Goal: Information Seeking & Learning: Understand process/instructions

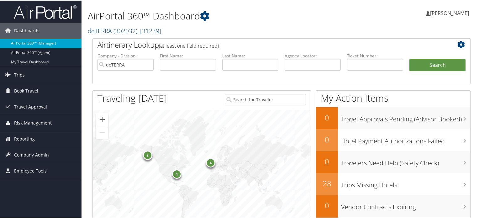
click at [43, 15] on img at bounding box center [45, 11] width 63 height 15
click at [300, 65] on input "text" at bounding box center [313, 64] width 56 height 12
click at [148, 63] on input "doTERRA" at bounding box center [125, 64] width 56 height 12
click at [308, 61] on input "text" at bounding box center [313, 64] width 56 height 12
paste input "DP4JZ3"
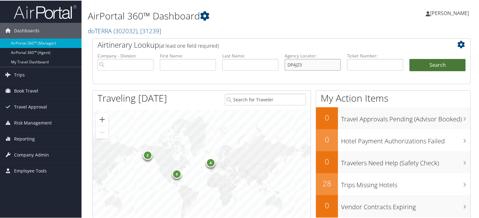
type input "DP4JZ3"
click at [440, 60] on button "Search" at bounding box center [437, 64] width 56 height 13
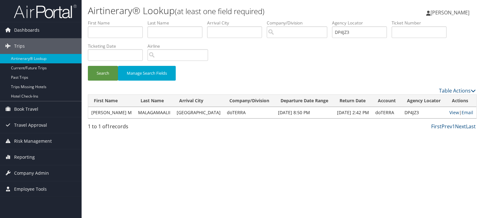
click at [106, 111] on td "[PERSON_NAME] M" at bounding box center [111, 112] width 47 height 11
click at [449, 110] on link "View" at bounding box center [454, 112] width 10 height 6
click at [99, 71] on button "Search" at bounding box center [103, 73] width 30 height 15
click at [100, 110] on td "[PERSON_NAME] M" at bounding box center [111, 112] width 47 height 11
click at [173, 117] on td "[GEOGRAPHIC_DATA]" at bounding box center [198, 112] width 50 height 11
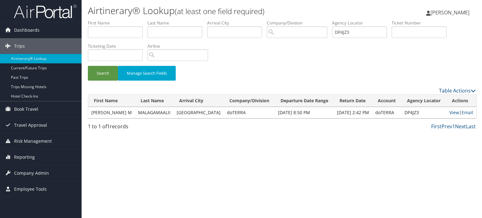
click at [153, 115] on td "MALAGAMAALII" at bounding box center [154, 112] width 39 height 11
click at [449, 113] on link "View" at bounding box center [454, 112] width 10 height 6
click at [354, 33] on input "DP4JZ3" at bounding box center [359, 32] width 55 height 12
paste input "DP4PJR"
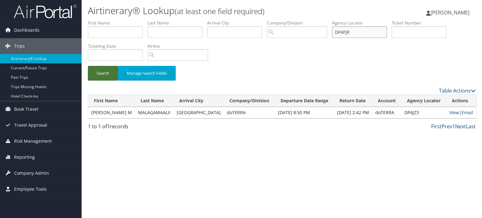
type input "DP4PJR"
click at [103, 75] on button "Search" at bounding box center [103, 73] width 30 height 15
click at [454, 111] on link "View" at bounding box center [454, 112] width 10 height 6
click at [56, 10] on img at bounding box center [45, 11] width 63 height 15
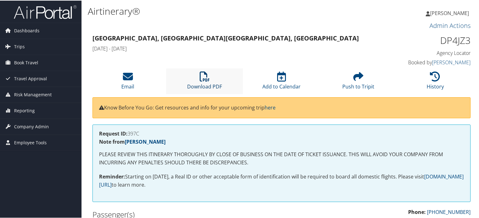
click at [213, 82] on link "Download PDF" at bounding box center [204, 81] width 35 height 15
click at [223, 87] on li "Download PDF" at bounding box center [204, 80] width 77 height 25
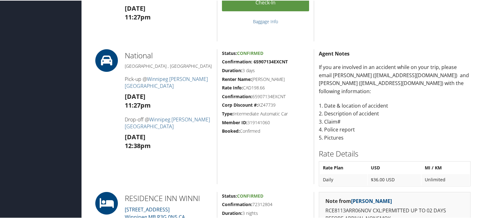
scroll to position [470, 0]
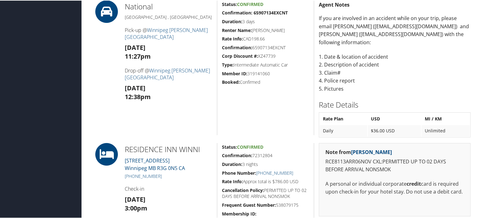
drag, startPoint x: 200, startPoint y: 37, endPoint x: 148, endPoint y: 24, distance: 53.7
click at [148, 24] on div "National Winnipeg , CA Pick-up @ Winnipeg James Armstrong Richardson Internatio…" at bounding box center [168, 67] width 97 height 135
copy link "Winnipeg James Armstrong Richardson International Airport"
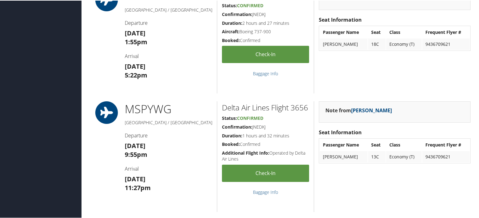
scroll to position [125, 0]
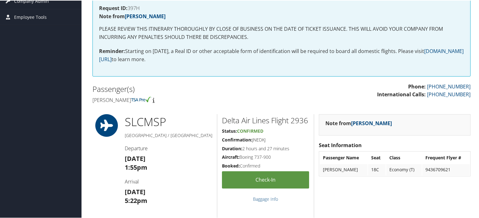
click at [112, 87] on h2 "Passenger(s)" at bounding box center [184, 88] width 184 height 11
drag, startPoint x: 92, startPoint y: 99, endPoint x: 148, endPoint y: 100, distance: 55.5
click at [148, 100] on h4 "Leah m Malagamaalii" at bounding box center [184, 99] width 184 height 7
copy h4 "Leah m Malagamaalii"
click at [104, 103] on div "Passenger(s) Leah m Malagamaalii" at bounding box center [185, 94] width 194 height 24
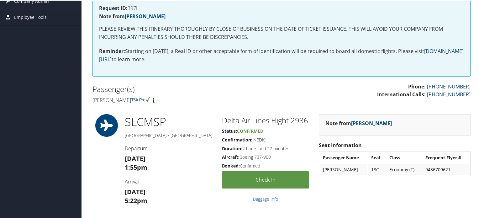
drag, startPoint x: 93, startPoint y: 98, endPoint x: 146, endPoint y: 99, distance: 52.7
click at [146, 99] on div "Passenger(s) Leah m Malagamaalii" at bounding box center [185, 94] width 194 height 24
copy h4 "Leah m Malagamaalii"
click at [208, 92] on h2 "Passenger(s)" at bounding box center [184, 88] width 184 height 11
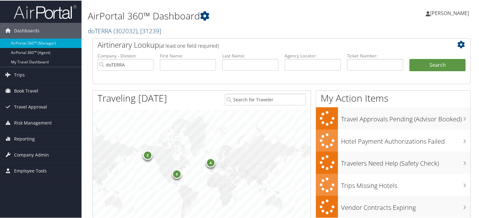
click at [129, 30] on span "( 302032 )" at bounding box center [125, 30] width 24 height 8
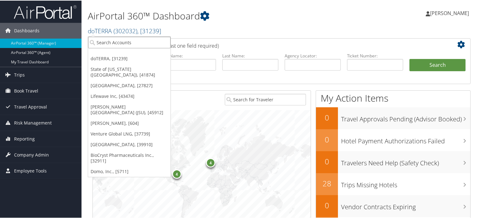
click at [124, 44] on input "search" at bounding box center [129, 42] width 82 height 12
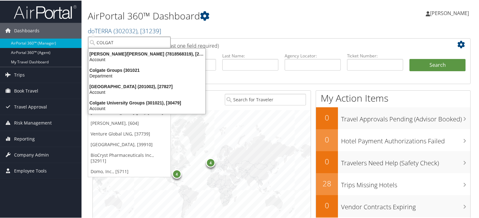
type input "COLGATE"
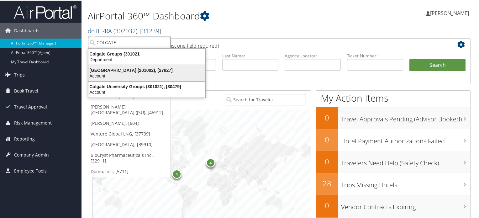
click at [130, 75] on div "Account" at bounding box center [147, 75] width 124 height 6
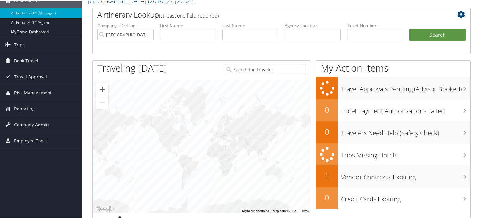
scroll to position [94, 0]
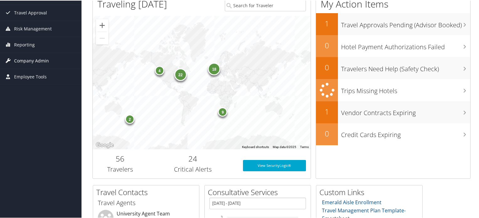
click at [30, 63] on span "Company Admin" at bounding box center [31, 60] width 35 height 16
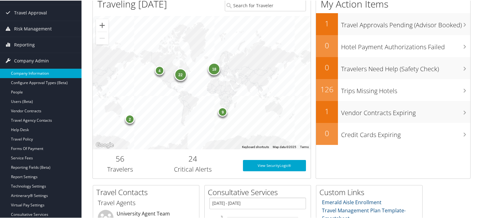
click at [33, 73] on link "Company Information" at bounding box center [41, 72] width 82 height 9
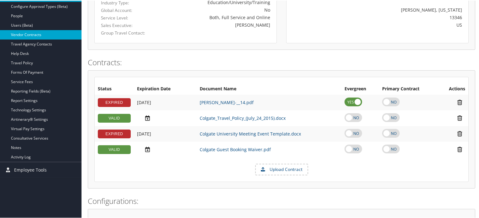
scroll to position [94, 0]
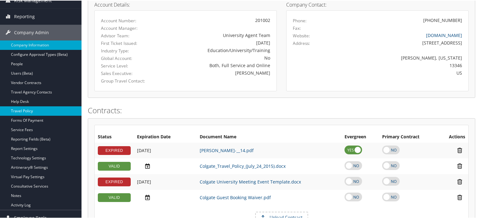
click at [50, 110] on link "Travel Policy" at bounding box center [41, 110] width 82 height 9
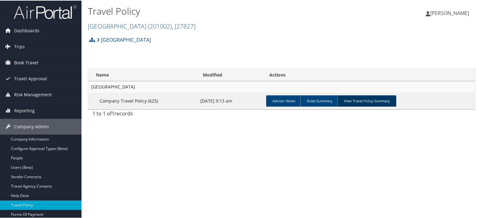
click at [358, 95] on link "View Travel Policy Summary" at bounding box center [366, 100] width 59 height 11
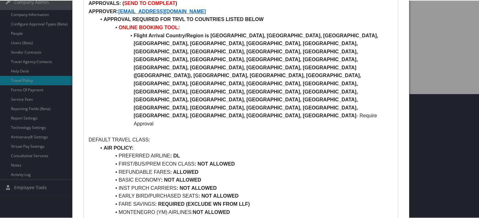
scroll to position [125, 0]
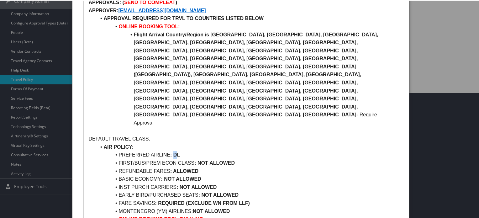
click at [175, 151] on strong ": DL" at bounding box center [175, 153] width 10 height 5
click at [180, 150] on li "PREFERRED AIRLINE : DL" at bounding box center [244, 154] width 297 height 8
drag, startPoint x: 174, startPoint y: 98, endPoint x: 185, endPoint y: 98, distance: 11.3
click at [183, 150] on li "PREFERRED AIRLINE : DL" at bounding box center [244, 154] width 297 height 8
click at [204, 142] on li "AIR POLICY:" at bounding box center [244, 146] width 297 height 8
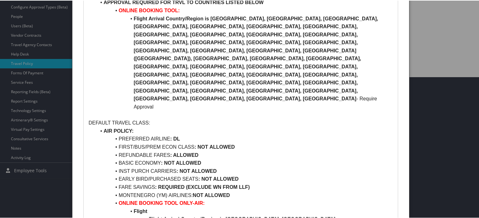
scroll to position [157, 0]
